Goal: Find contact information: Find contact information

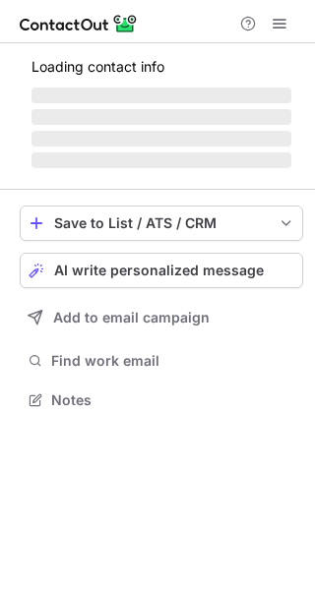
scroll to position [398, 315]
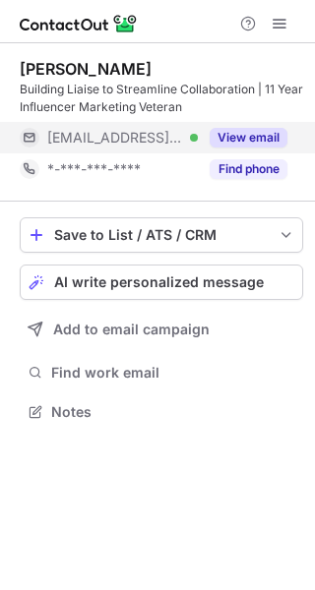
click at [276, 137] on button "View email" at bounding box center [248, 138] width 78 height 20
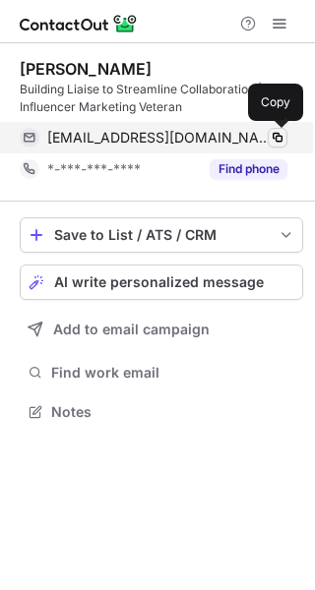
click at [275, 138] on span at bounding box center [277, 138] width 16 height 16
